Goal: Navigation & Orientation: Find specific page/section

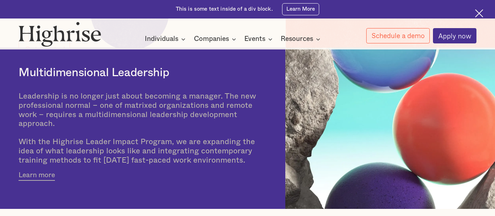
scroll to position [171, 0]
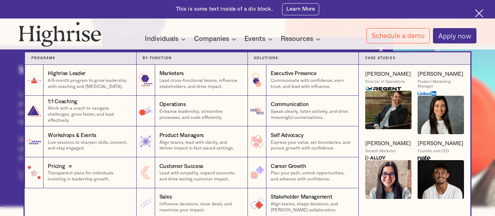
click at [66, 173] on p "Transparent plans for individuals investing in leadership growth." at bounding box center [89, 176] width 82 height 12
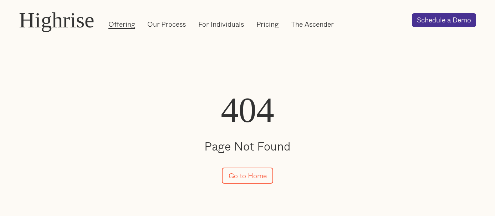
click at [121, 23] on link "Offering" at bounding box center [121, 24] width 27 height 10
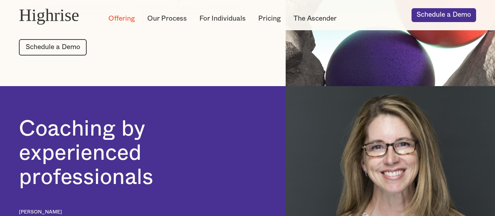
scroll to position [550, 0]
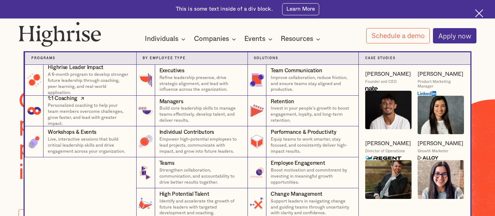
click at [60, 103] on div "1:1 Coaching" at bounding box center [62, 98] width 29 height 7
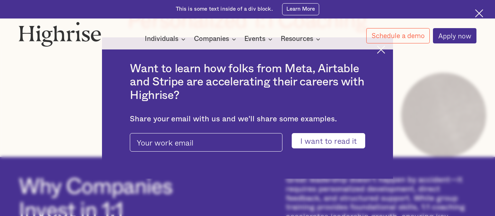
scroll to position [105, 0]
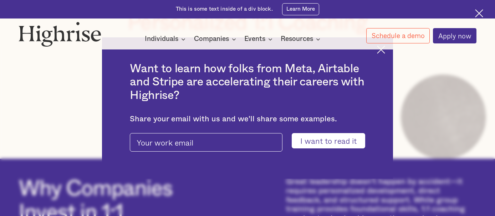
click at [382, 50] on img at bounding box center [381, 50] width 8 height 8
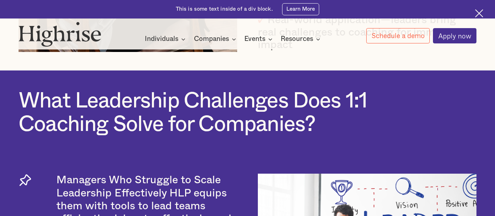
scroll to position [1202, 0]
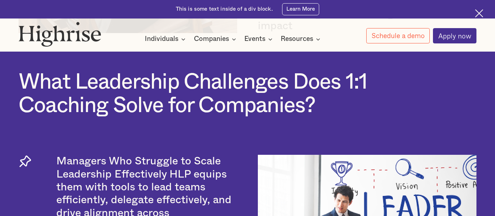
click at [478, 13] on img at bounding box center [479, 13] width 8 height 8
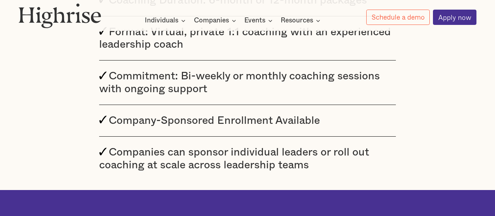
scroll to position [2901, 0]
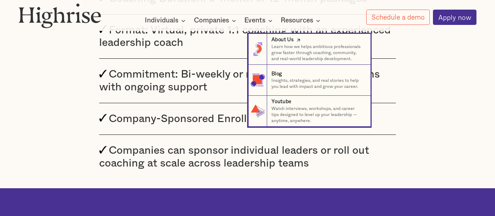
click at [280, 42] on div "About Us" at bounding box center [282, 39] width 22 height 7
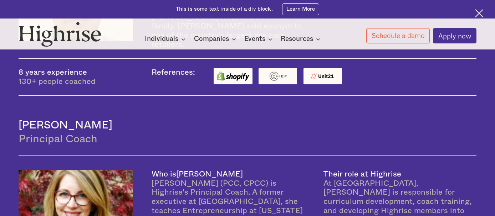
scroll to position [562, 0]
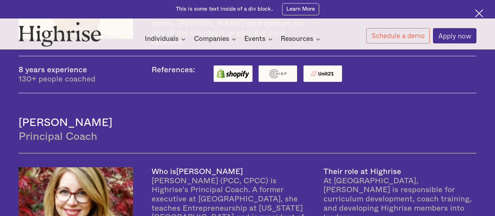
click at [273, 68] on img at bounding box center [277, 74] width 29 height 12
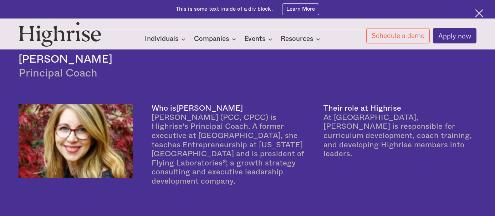
scroll to position [625, 0]
